Goal: Task Accomplishment & Management: Manage account settings

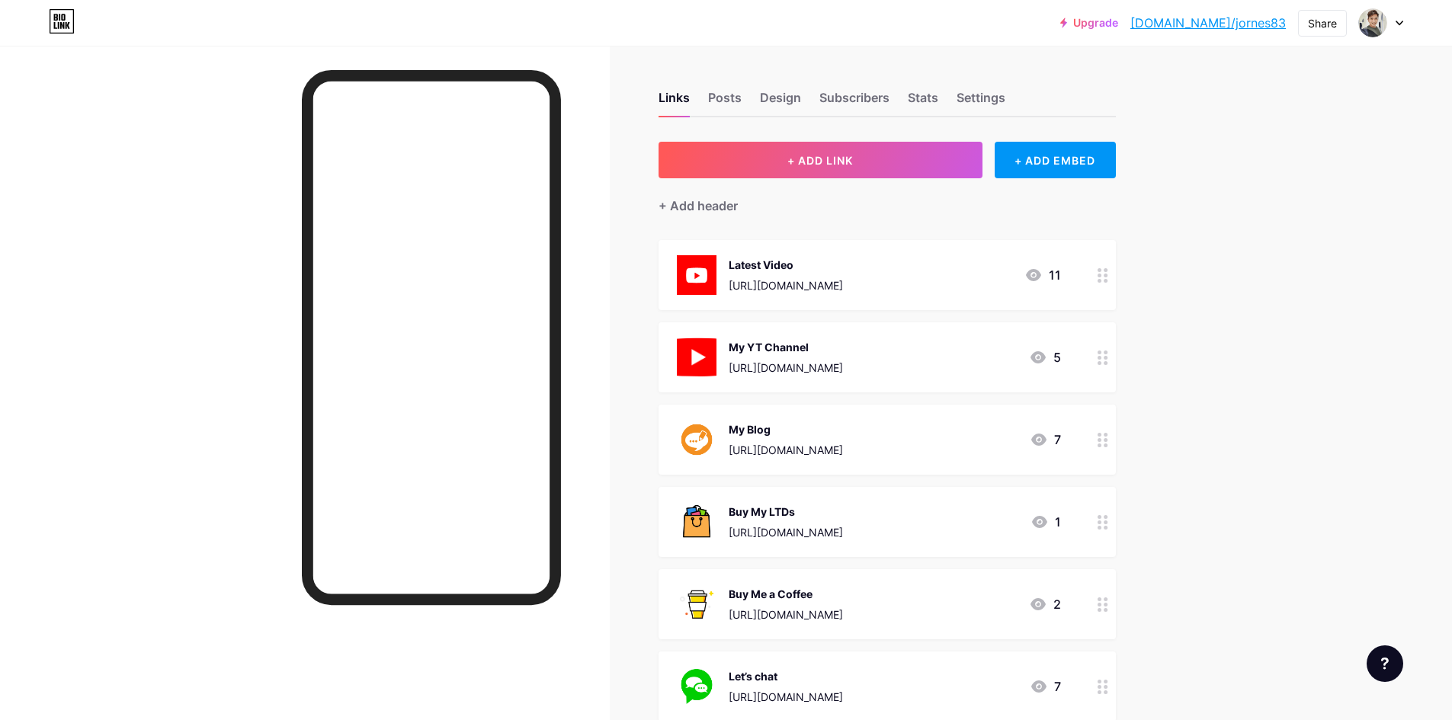
click at [757, 98] on div "Links Posts Design Subscribers Stats Settings" at bounding box center [886, 90] width 457 height 53
click at [741, 98] on div "Posts" at bounding box center [725, 101] width 34 height 27
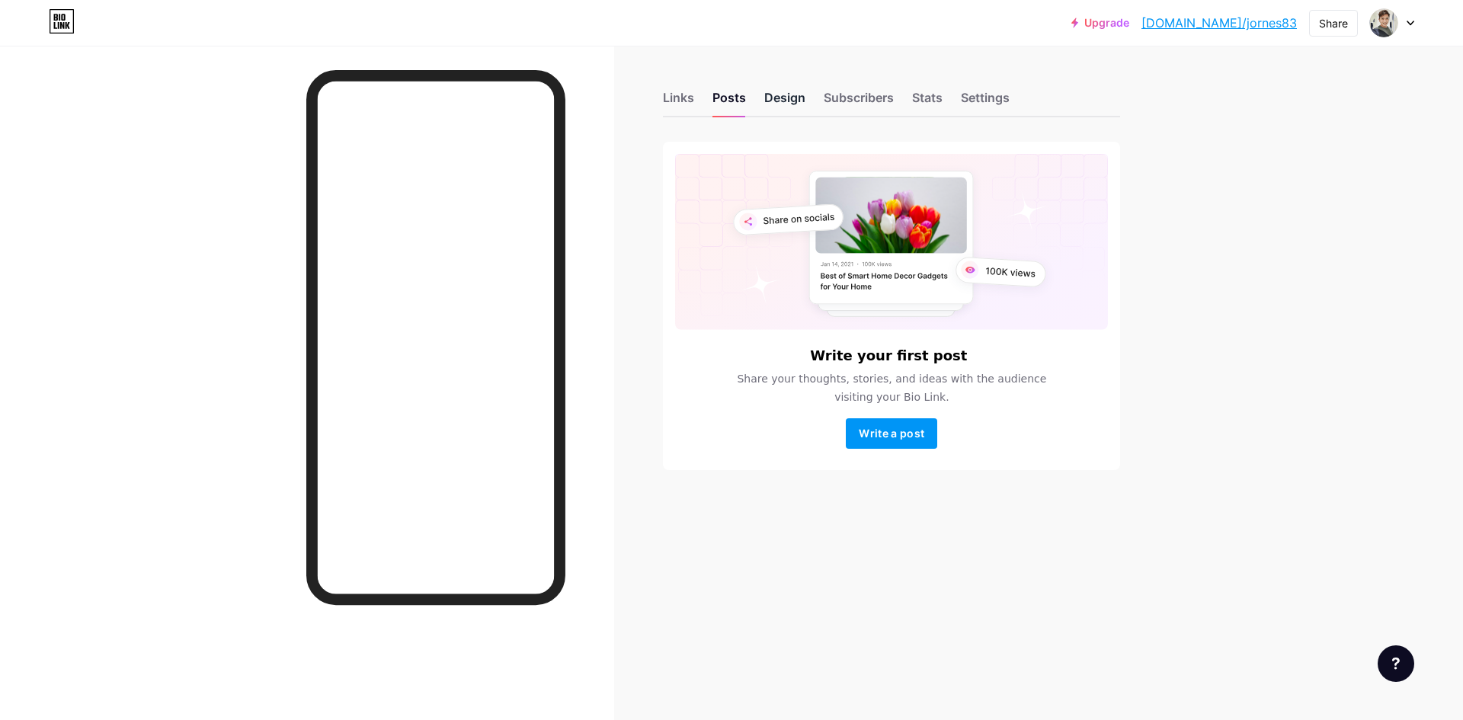
click at [795, 98] on div "Design" at bounding box center [784, 101] width 41 height 27
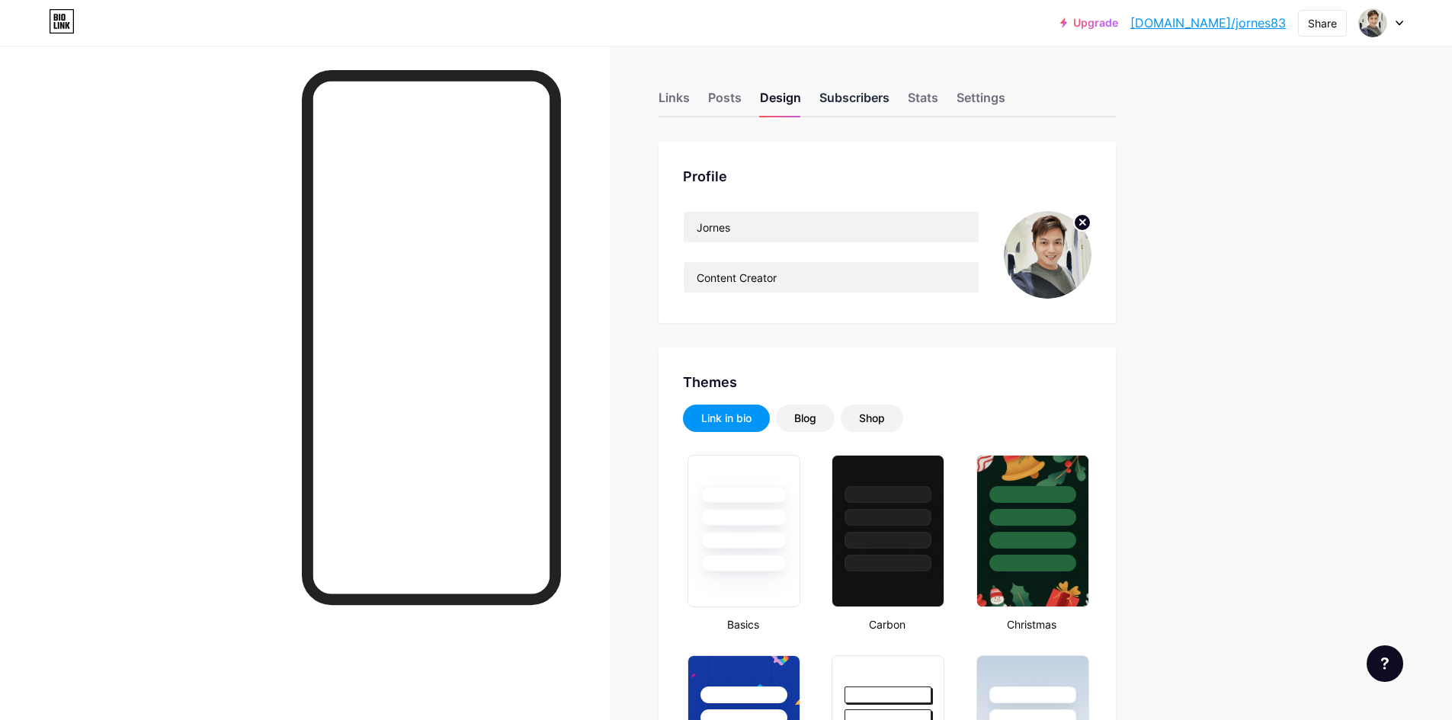
click at [857, 103] on div "Subscribers" at bounding box center [854, 101] width 70 height 27
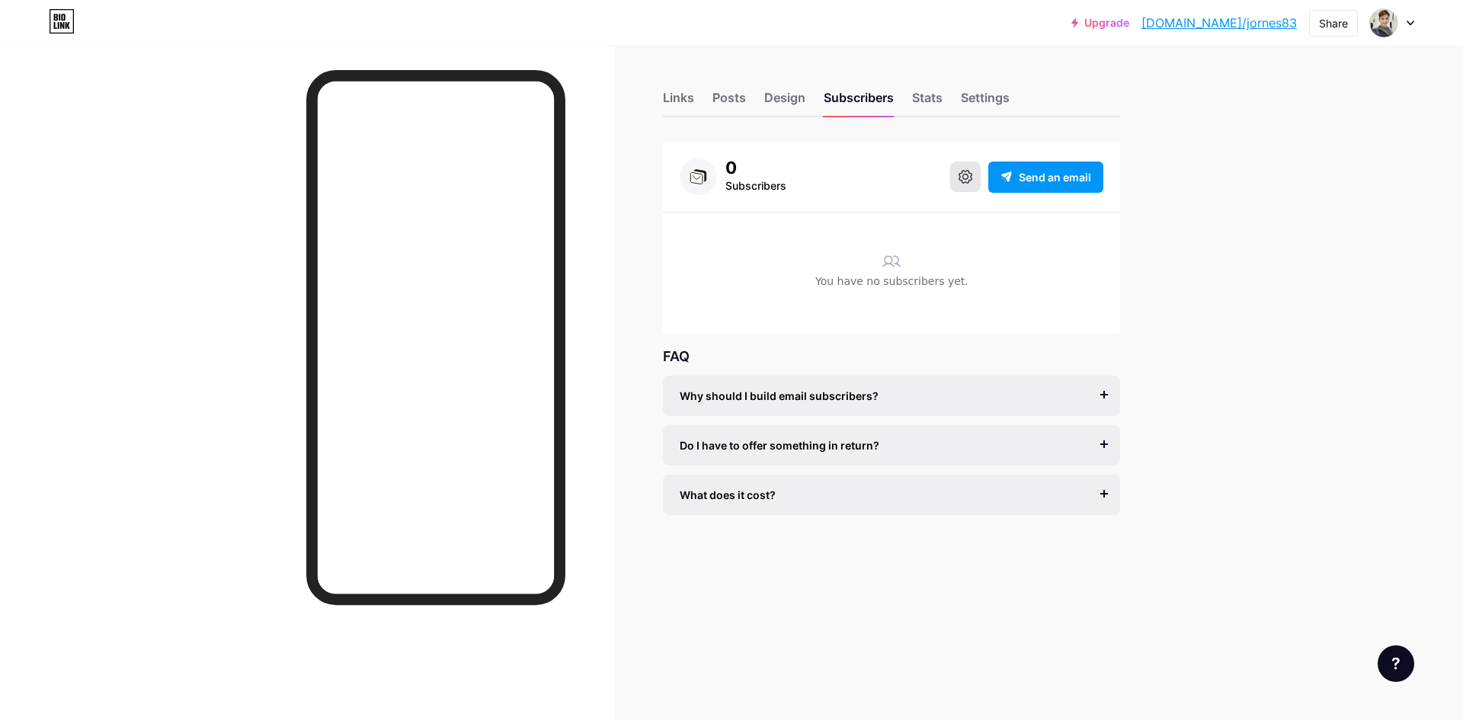
click at [966, 179] on icon at bounding box center [966, 177] width 14 height 14
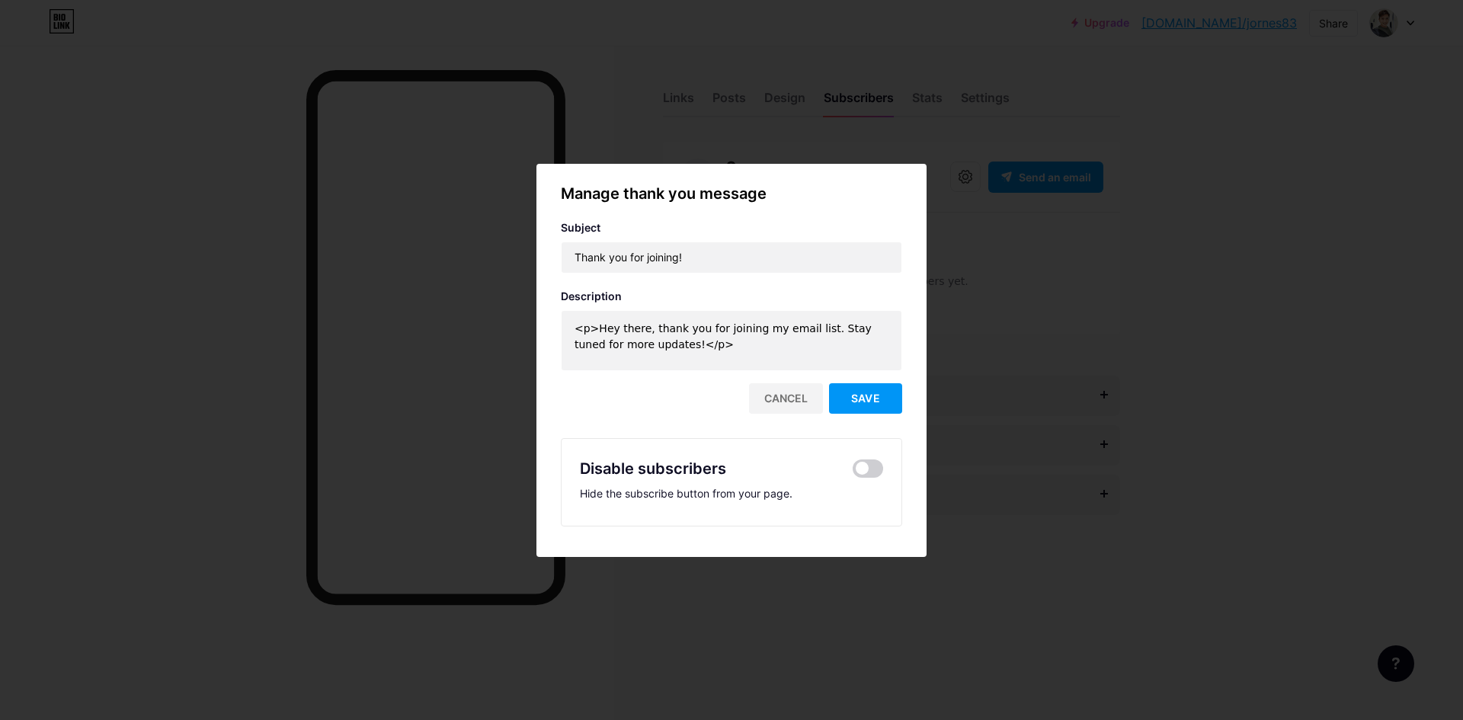
click at [990, 367] on div at bounding box center [731, 360] width 1463 height 720
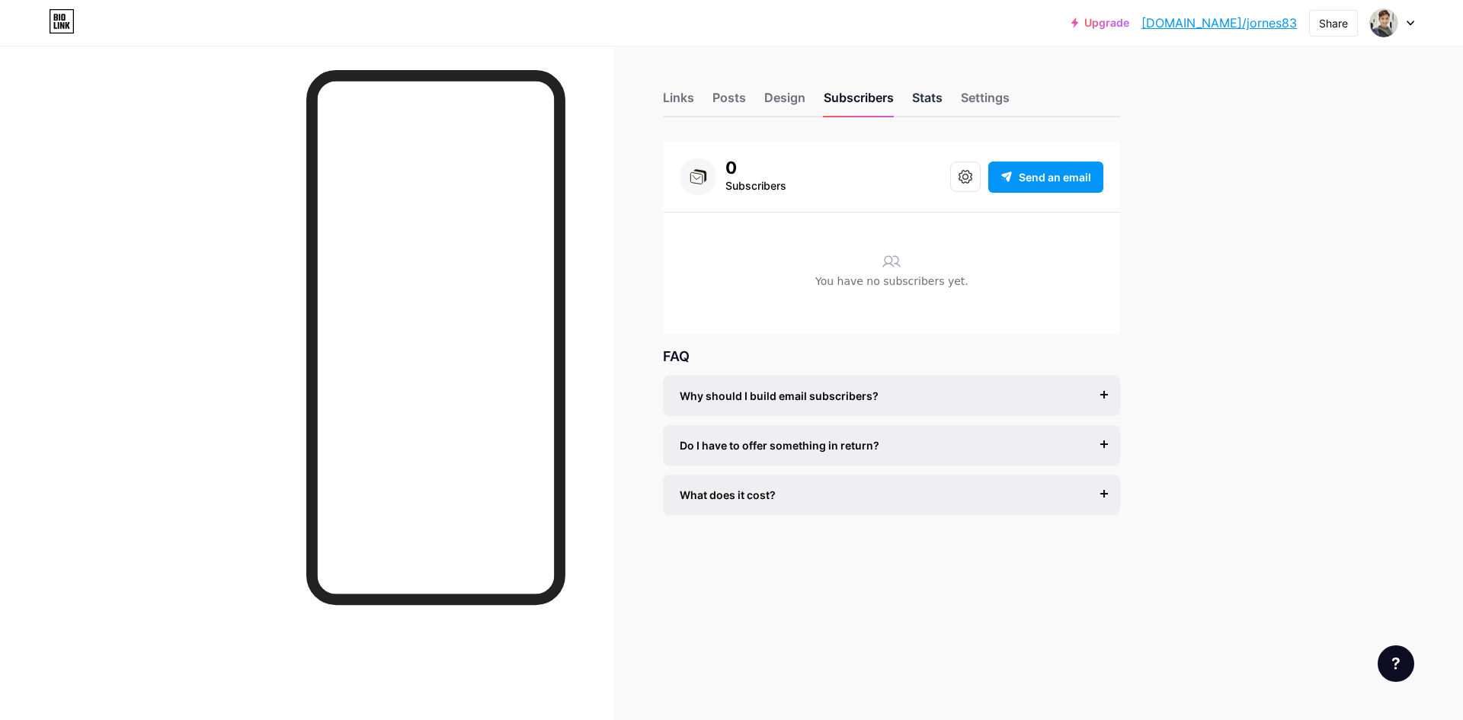
click at [943, 99] on div "Stats" at bounding box center [927, 101] width 30 height 27
click at [937, 101] on div "Stats" at bounding box center [927, 101] width 30 height 27
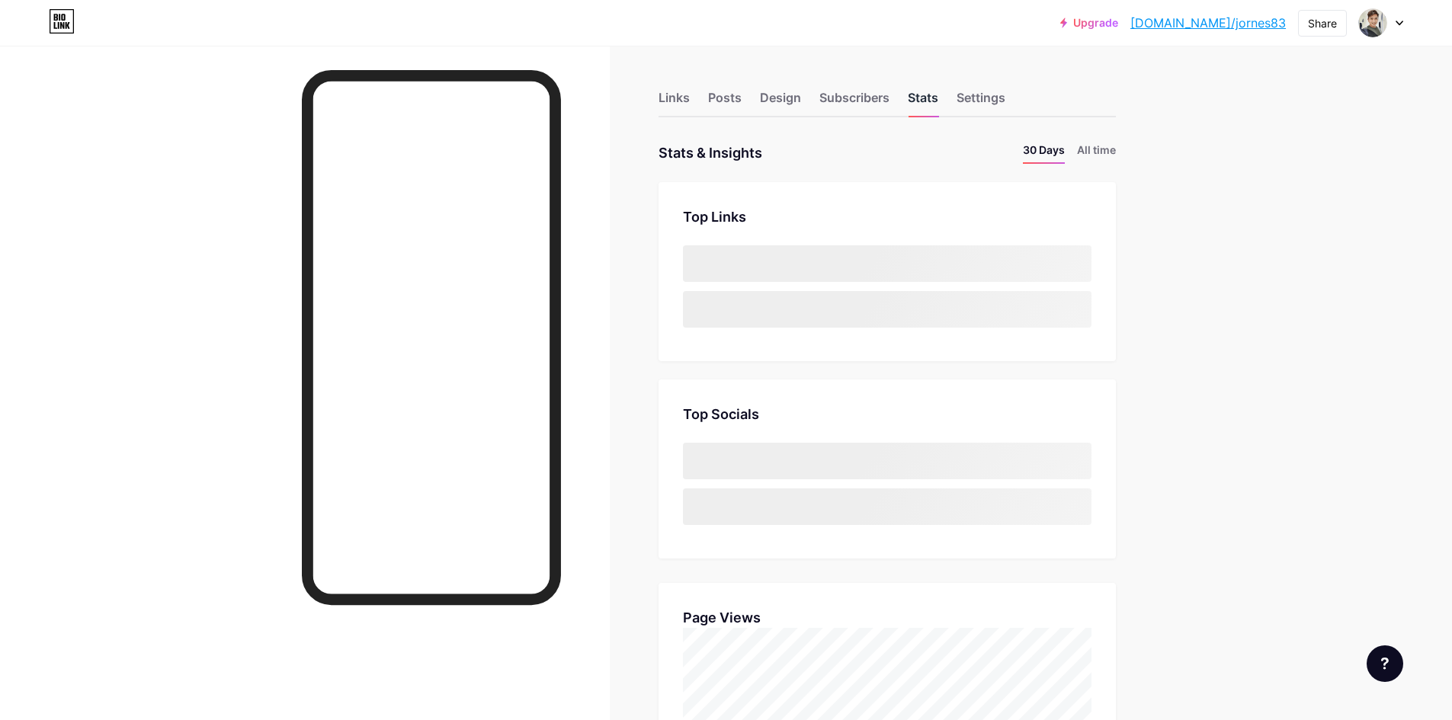
scroll to position [720, 1452]
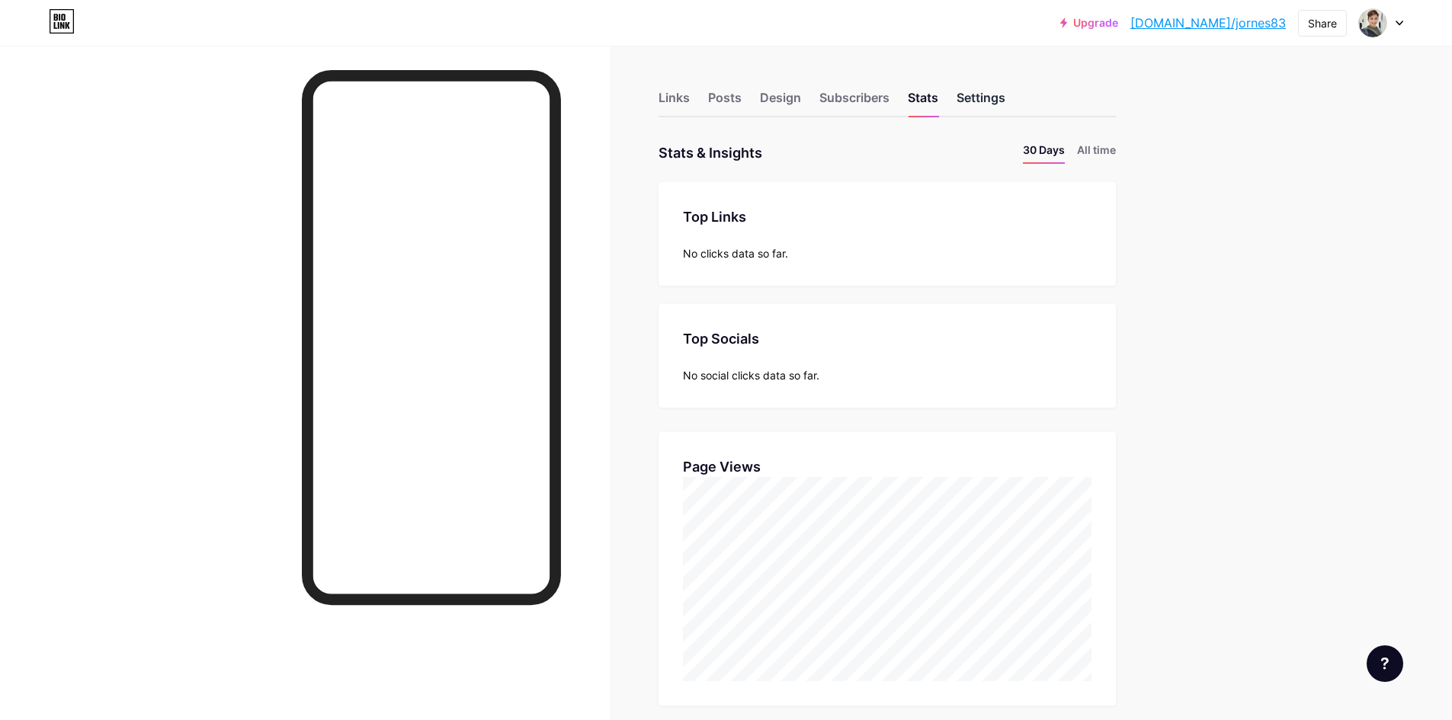
click at [1005, 111] on div "Settings" at bounding box center [980, 101] width 49 height 27
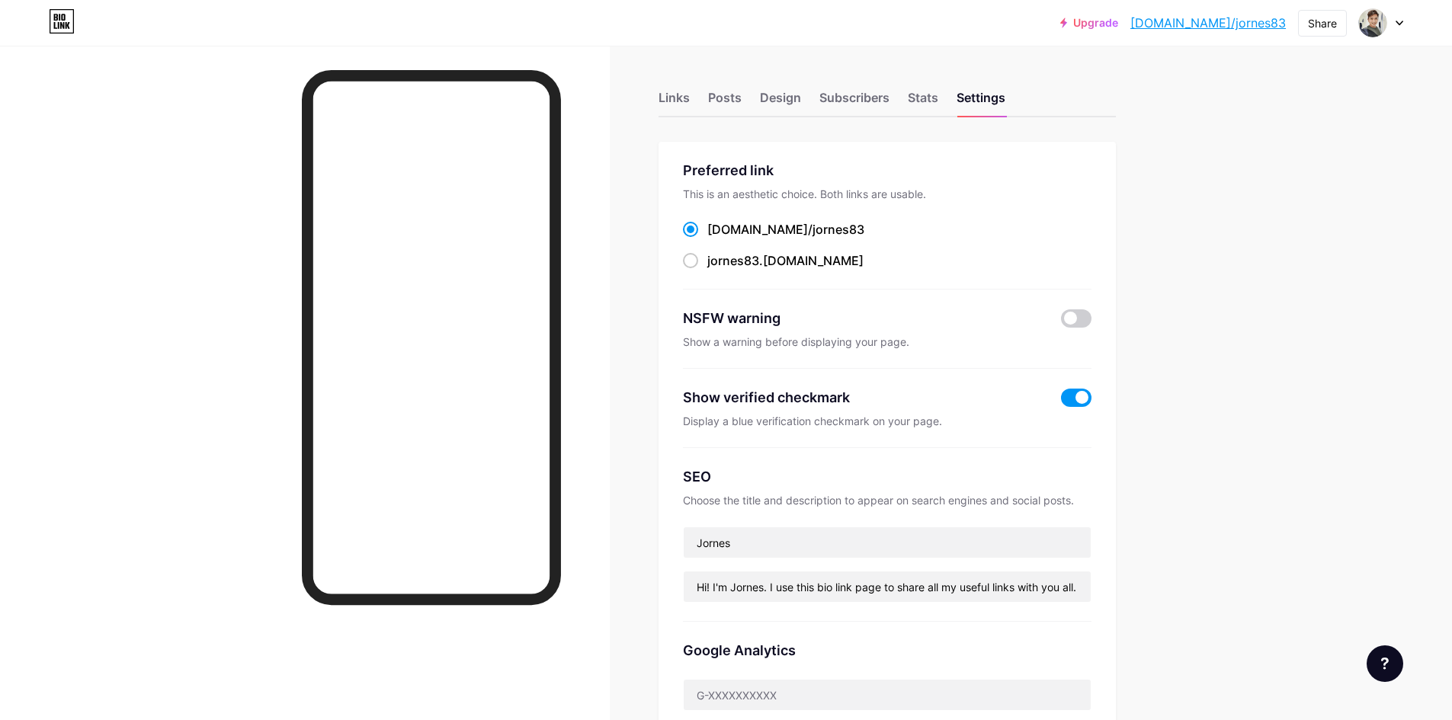
click at [1157, 212] on div "Links Posts Design Subscribers Stats Settings Preferred link This is an aesthet…" at bounding box center [590, 665] width 1180 height 1238
click at [1398, 38] on div "Upgrade [DOMAIN_NAME]/jornes... [DOMAIN_NAME]/jornes83 Share Switch accounts Jo…" at bounding box center [726, 23] width 1452 height 46
click at [1397, 27] on div at bounding box center [1381, 22] width 44 height 27
click at [1222, 342] on div "Upgrade [DOMAIN_NAME]/jornes... [DOMAIN_NAME]/jornes83 Share Switch accounts Jo…" at bounding box center [726, 642] width 1452 height 1284
click at [674, 99] on div "Links" at bounding box center [673, 101] width 31 height 27
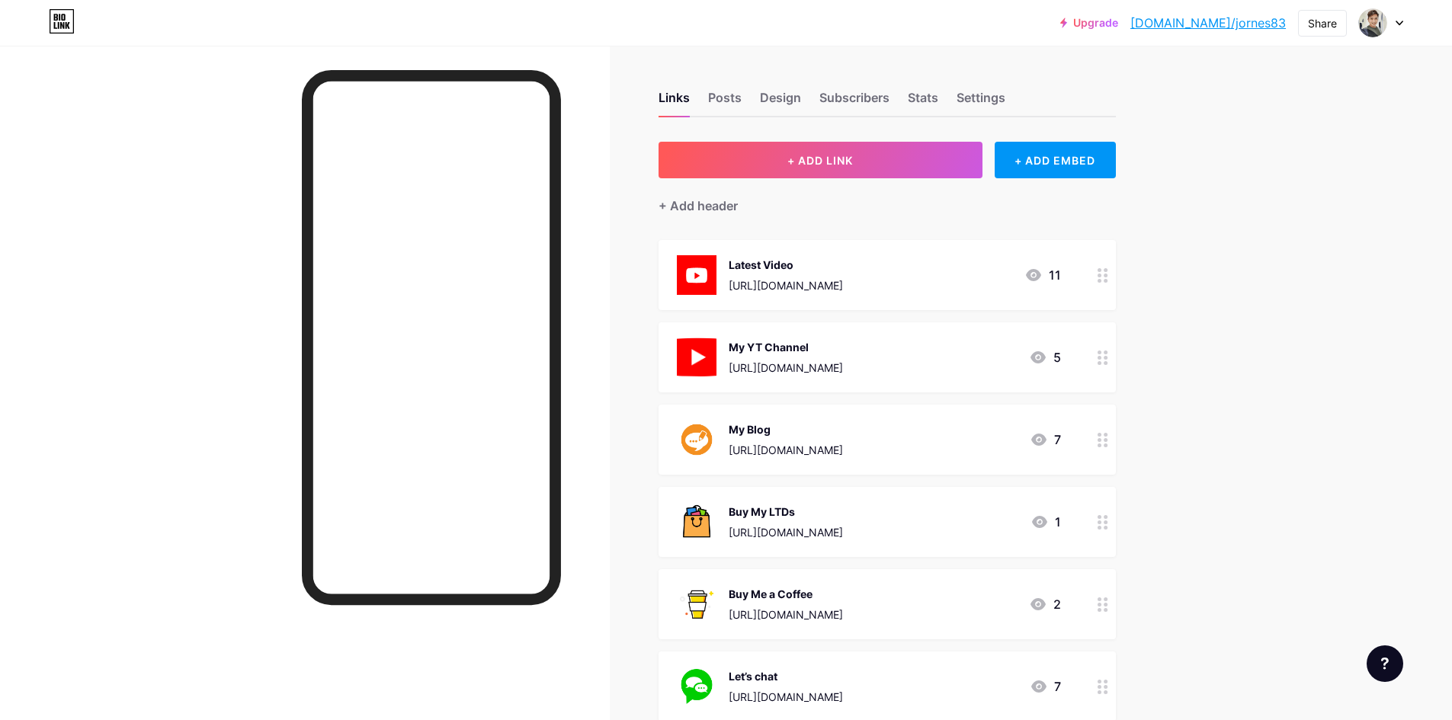
click at [1221, 20] on link "[DOMAIN_NAME]/jornes83" at bounding box center [1207, 23] width 155 height 18
